Goal: Find specific page/section: Find specific page/section

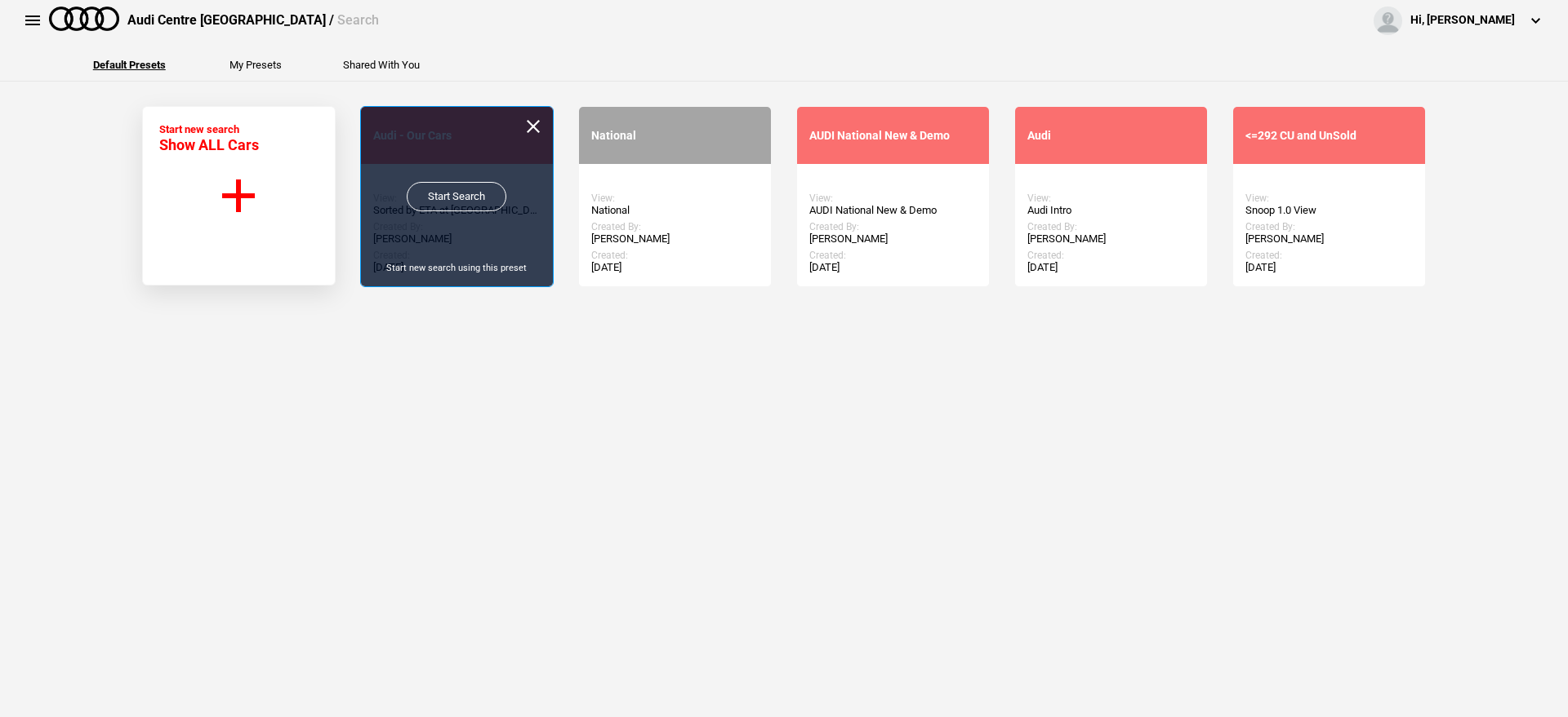
click at [477, 206] on link "Start Search" at bounding box center [456, 197] width 100 height 30
